Goal: Task Accomplishment & Management: Manage account settings

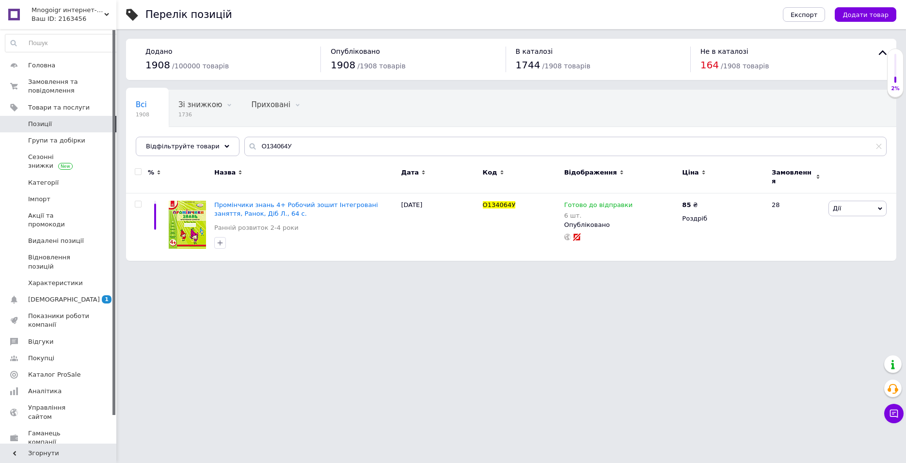
click at [190, 270] on html "Mnogoigr интернет-магазин Ваш ID: 2163456 Сайт Mnogoigr интернет-магазин Кабіне…" at bounding box center [453, 135] width 906 height 270
click at [778, 270] on html "Mnogoigr интернет-магазин Ваш ID: 2163456 Сайт Mnogoigr интернет-магазин Кабіне…" at bounding box center [453, 135] width 906 height 270
click at [63, 85] on span "Замовлення та повідомлення" at bounding box center [59, 86] width 62 height 17
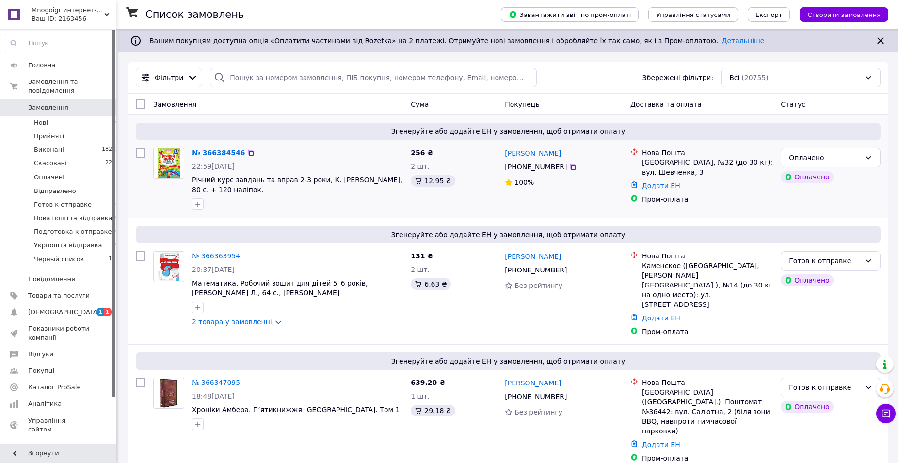
click at [219, 152] on link "№ 366384546" at bounding box center [218, 153] width 53 height 8
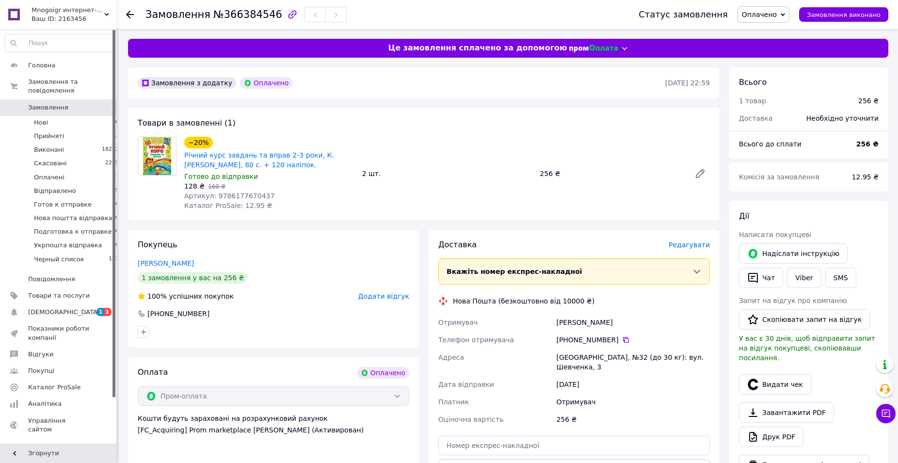
click at [768, 16] on span "Оплачено" at bounding box center [759, 15] width 35 height 8
click at [774, 92] on li "Готов к отправке" at bounding box center [782, 92] width 88 height 15
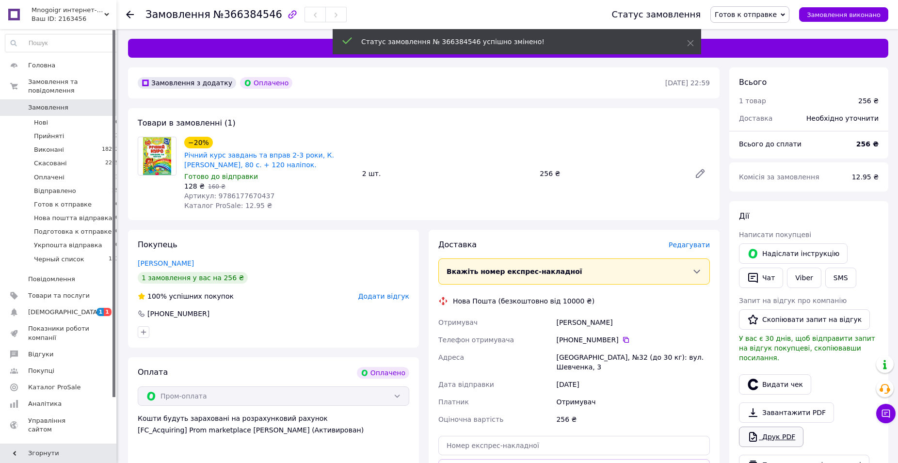
click at [761, 427] on link "Друк PDF" at bounding box center [771, 437] width 64 height 20
